Goal: Find specific page/section: Find specific page/section

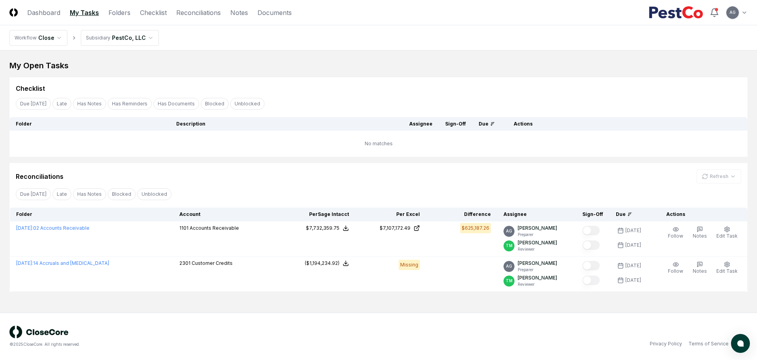
click at [335, 87] on div "Checklist" at bounding box center [379, 88] width 726 height 9
click at [126, 9] on link "Folders" at bounding box center [119, 12] width 22 height 9
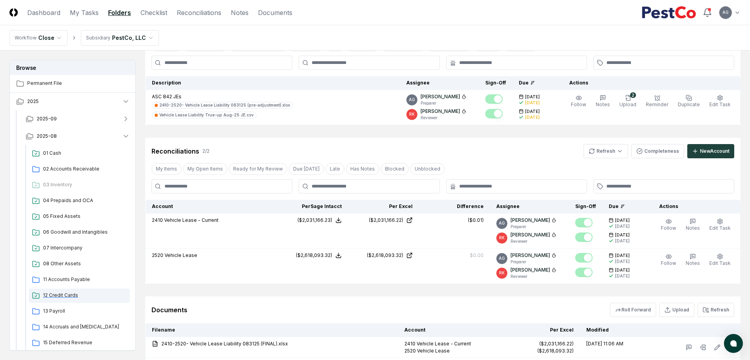
scroll to position [49, 0]
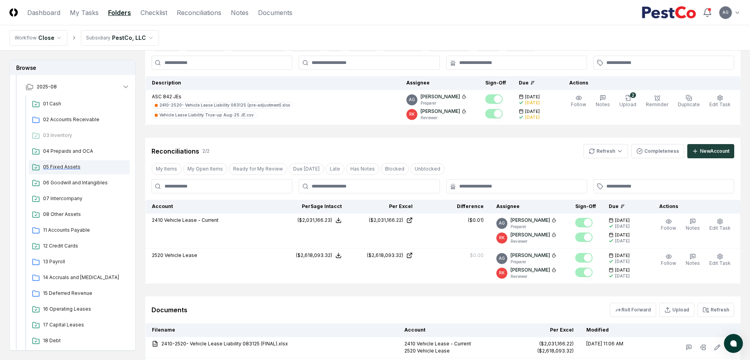
click at [64, 169] on span "05 Fixed Assets" at bounding box center [85, 166] width 84 height 7
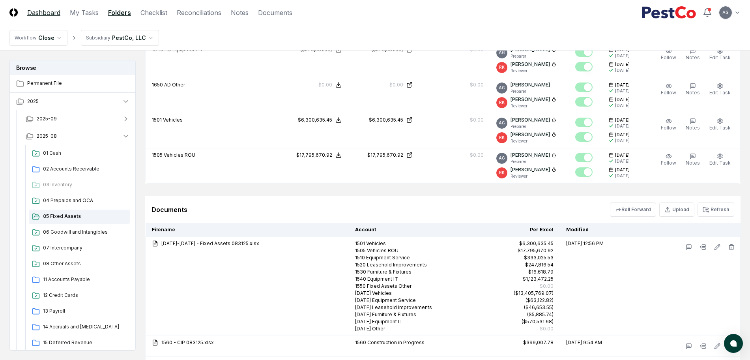
click at [47, 16] on link "Dashboard" at bounding box center [43, 12] width 33 height 9
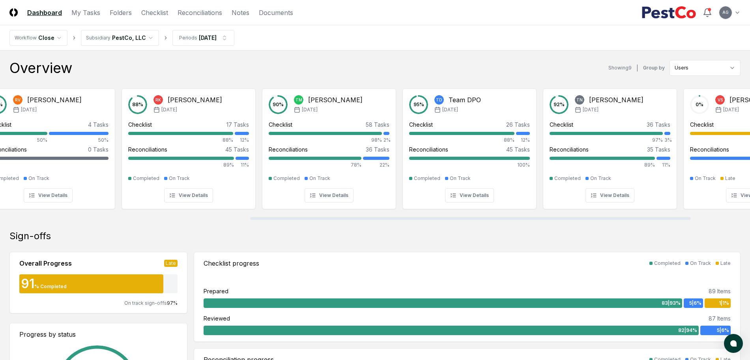
scroll to position [0, 457]
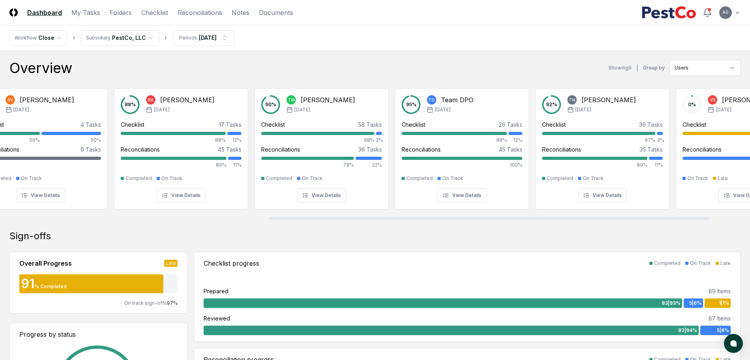
drag, startPoint x: 194, startPoint y: 219, endPoint x: 463, endPoint y: 208, distance: 268.5
click at [463, 217] on div at bounding box center [489, 218] width 440 height 3
click at [161, 11] on link "Checklist" at bounding box center [154, 12] width 27 height 9
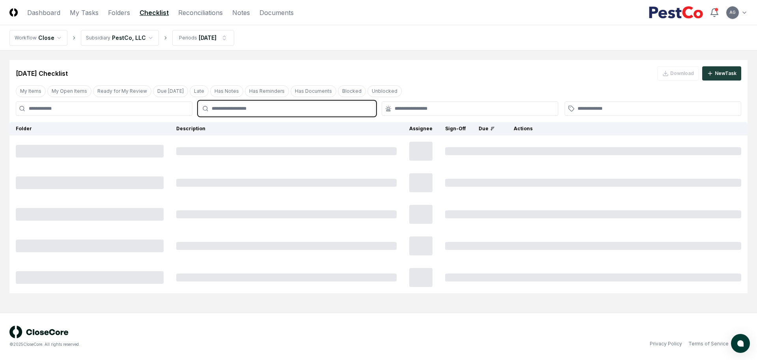
click at [307, 108] on input "text" at bounding box center [291, 108] width 159 height 7
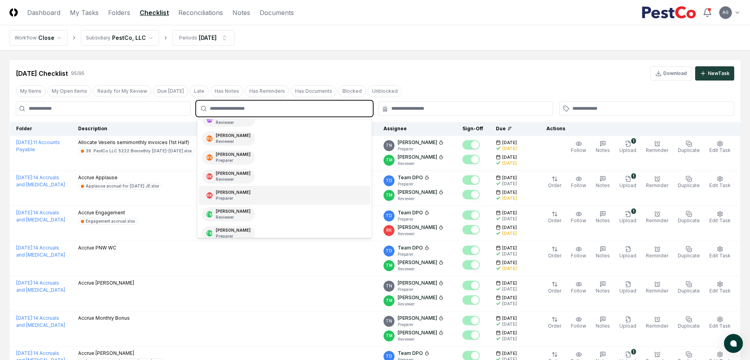
scroll to position [99, 0]
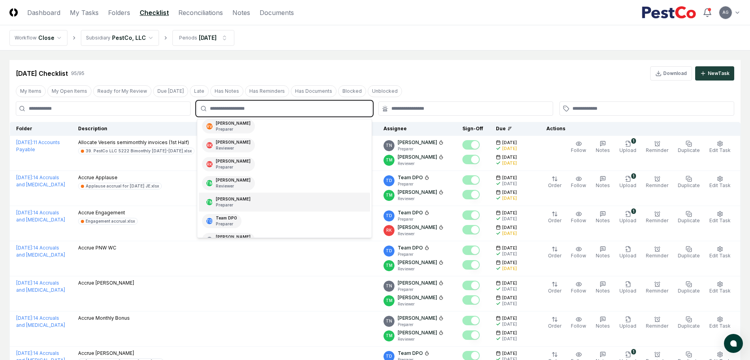
click at [279, 202] on div "TM [PERSON_NAME] Preparer" at bounding box center [284, 202] width 171 height 19
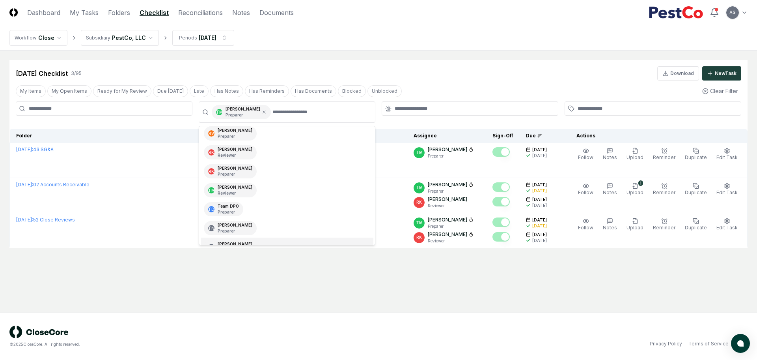
click at [156, 280] on main "Cancel Reassign [DATE] Checklist 3 / 95 Download New Task My Items My Open Item…" at bounding box center [378, 181] width 757 height 262
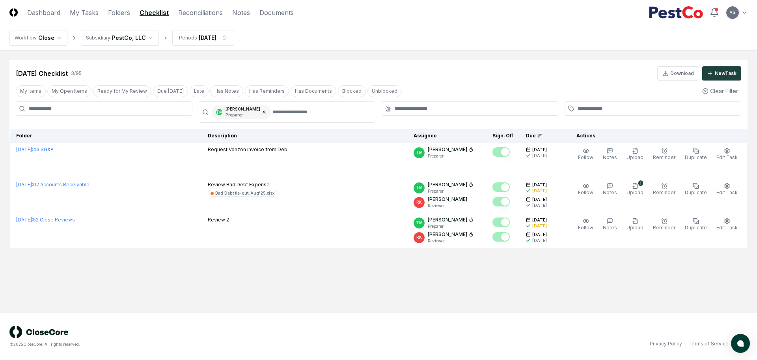
click at [267, 114] on icon at bounding box center [264, 112] width 5 height 5
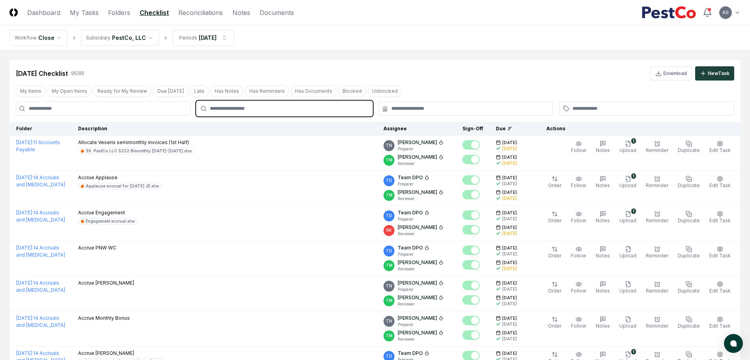
click at [275, 109] on input "text" at bounding box center [288, 108] width 157 height 7
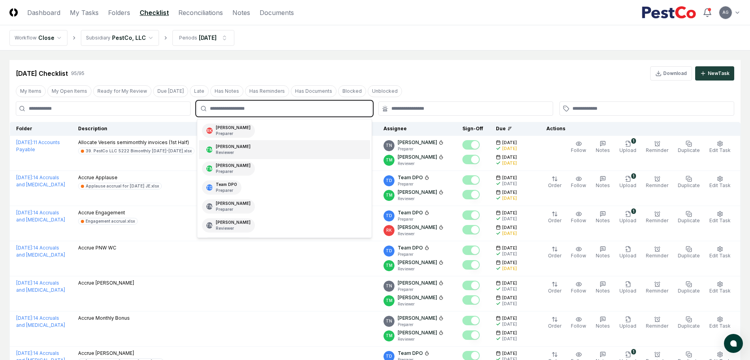
scroll to position [148, 0]
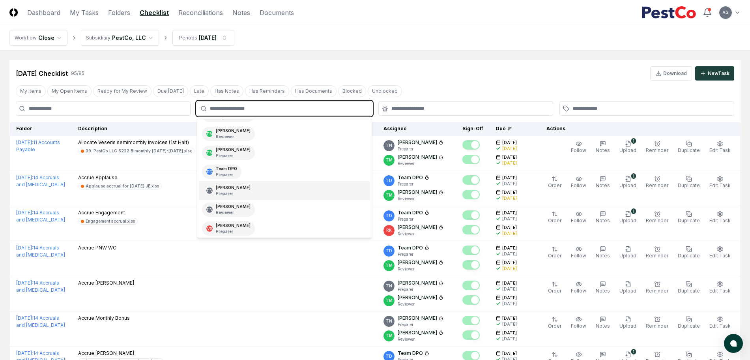
click at [274, 193] on div "TN [PERSON_NAME] Preparer" at bounding box center [284, 190] width 171 height 19
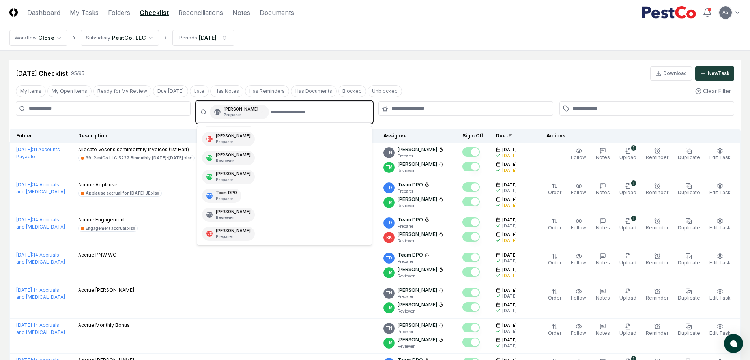
scroll to position [131, 0]
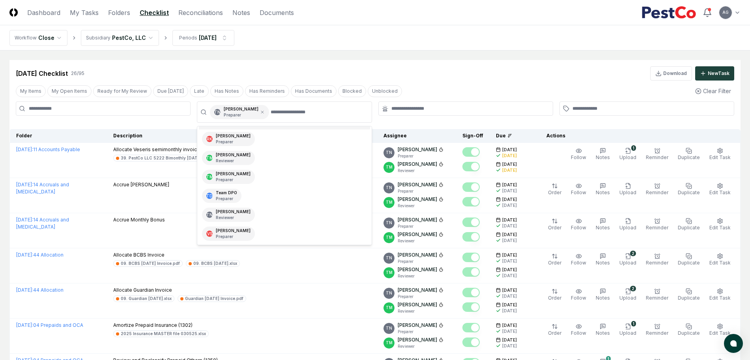
click at [416, 30] on nav "Workflow Close Subsidiary PestCo, LLC Periods [DATE]" at bounding box center [375, 37] width 750 height 25
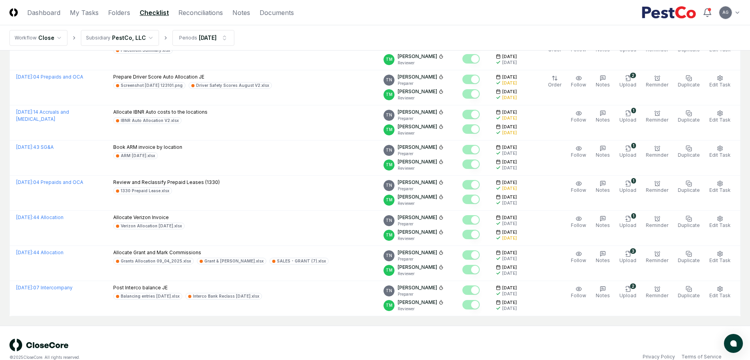
scroll to position [753, 0]
